Goal: Task Accomplishment & Management: Use online tool/utility

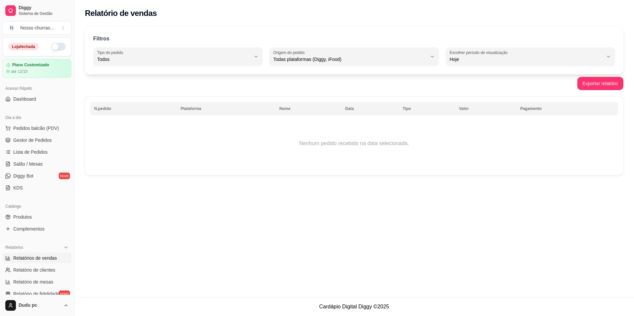
select select "ALL"
select select "0"
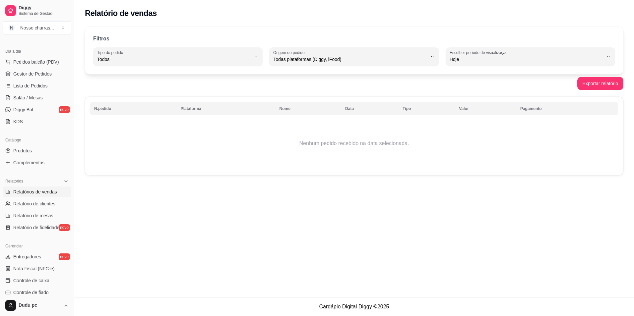
click at [48, 72] on span "Gestor de Pedidos" at bounding box center [32, 74] width 38 height 7
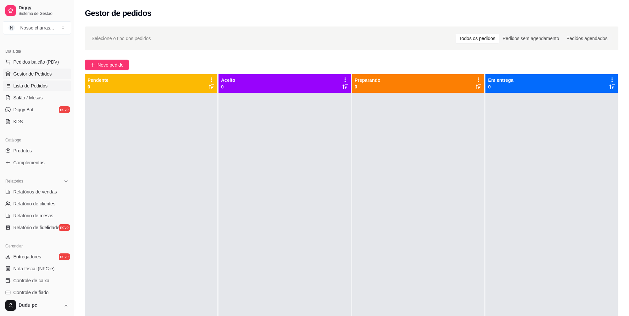
click at [37, 89] on span "Lista de Pedidos" at bounding box center [30, 86] width 34 height 7
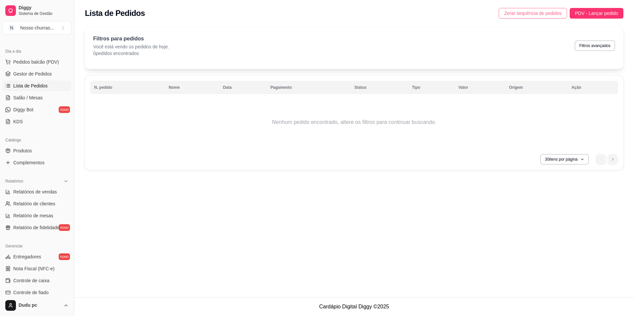
click at [557, 16] on span "Zerar sequência de pedidos" at bounding box center [533, 13] width 58 height 7
click at [11, 75] on link "Gestor de Pedidos" at bounding box center [37, 74] width 69 height 11
